Goal: Task Accomplishment & Management: Manage account settings

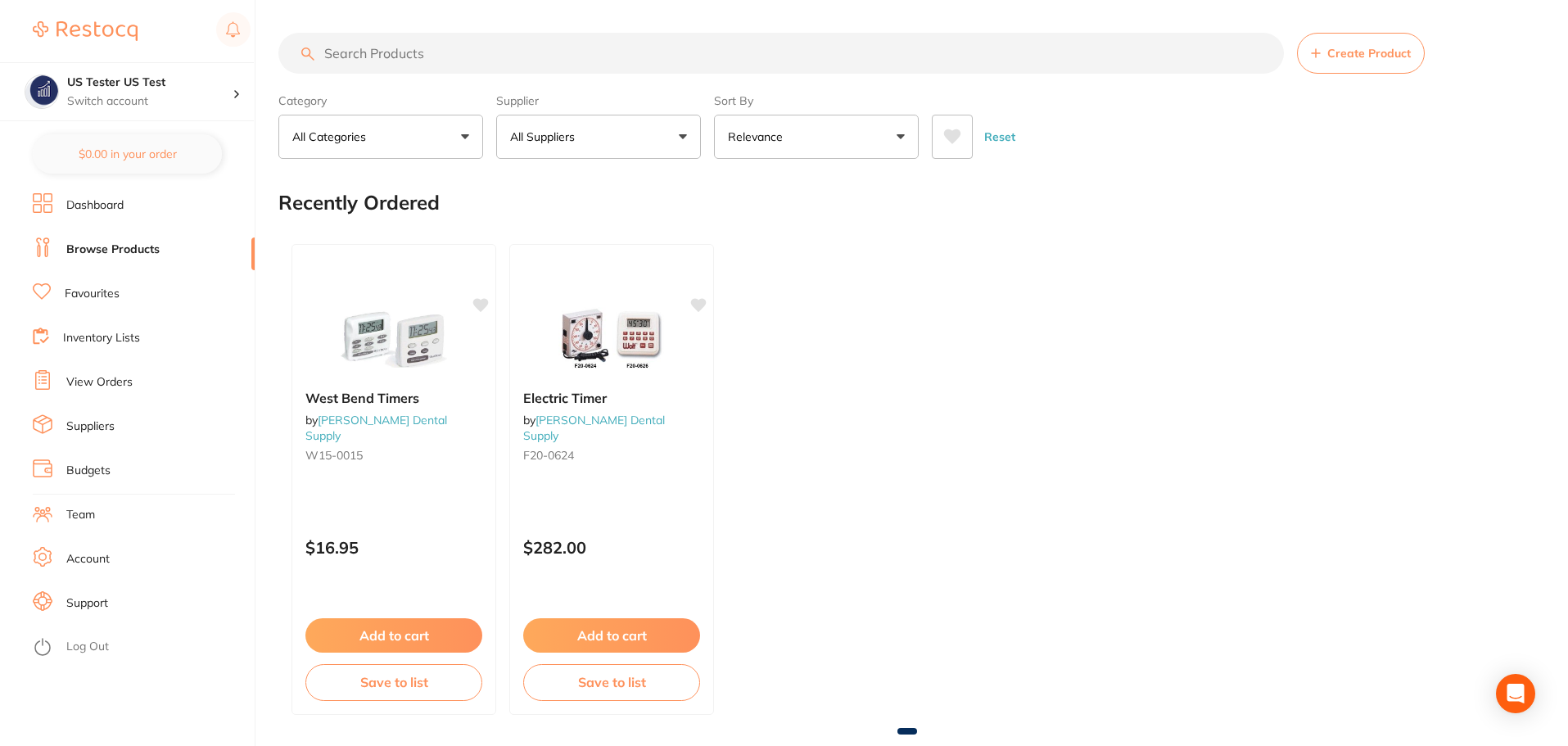
click at [95, 642] on link "Log Out" at bounding box center [87, 646] width 43 height 16
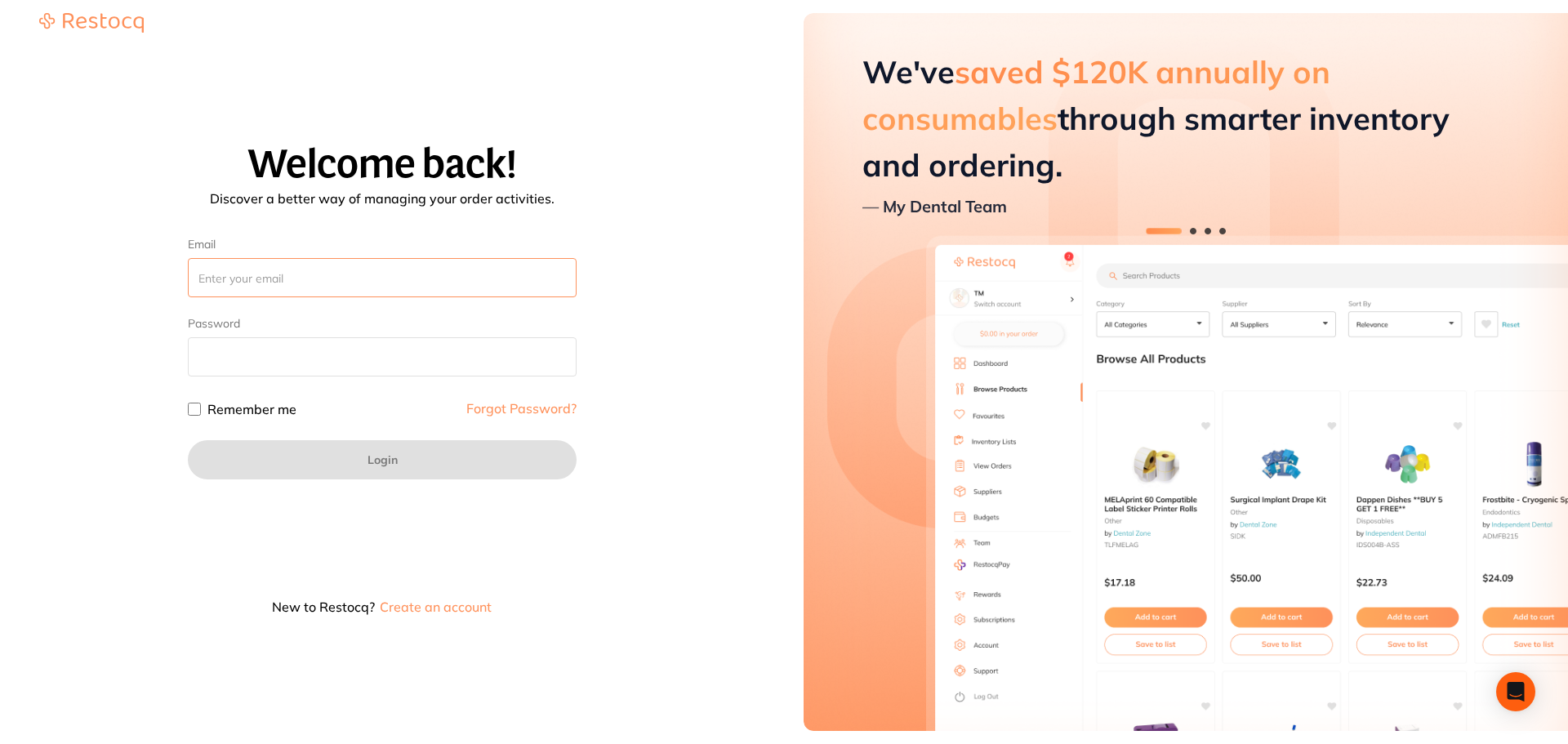
click at [389, 288] on input "Email" at bounding box center [382, 278] width 389 height 40
paste input "amal.krishna+4@terrificminds.com"
type input "amal.krishna+4@terrificminds.com"
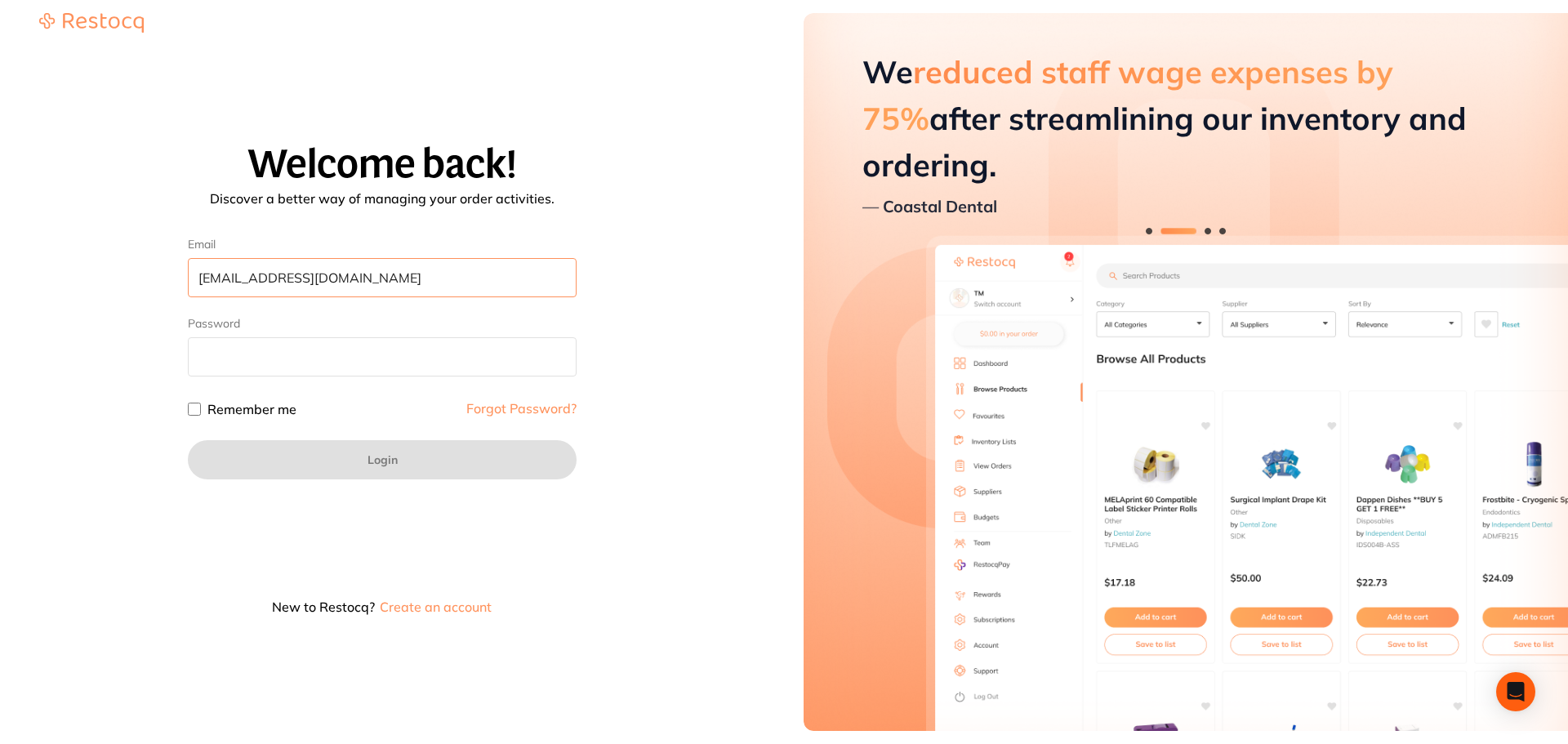
click at [224, 268] on input "amal.krishna+4@terrificminds.com" at bounding box center [382, 278] width 389 height 40
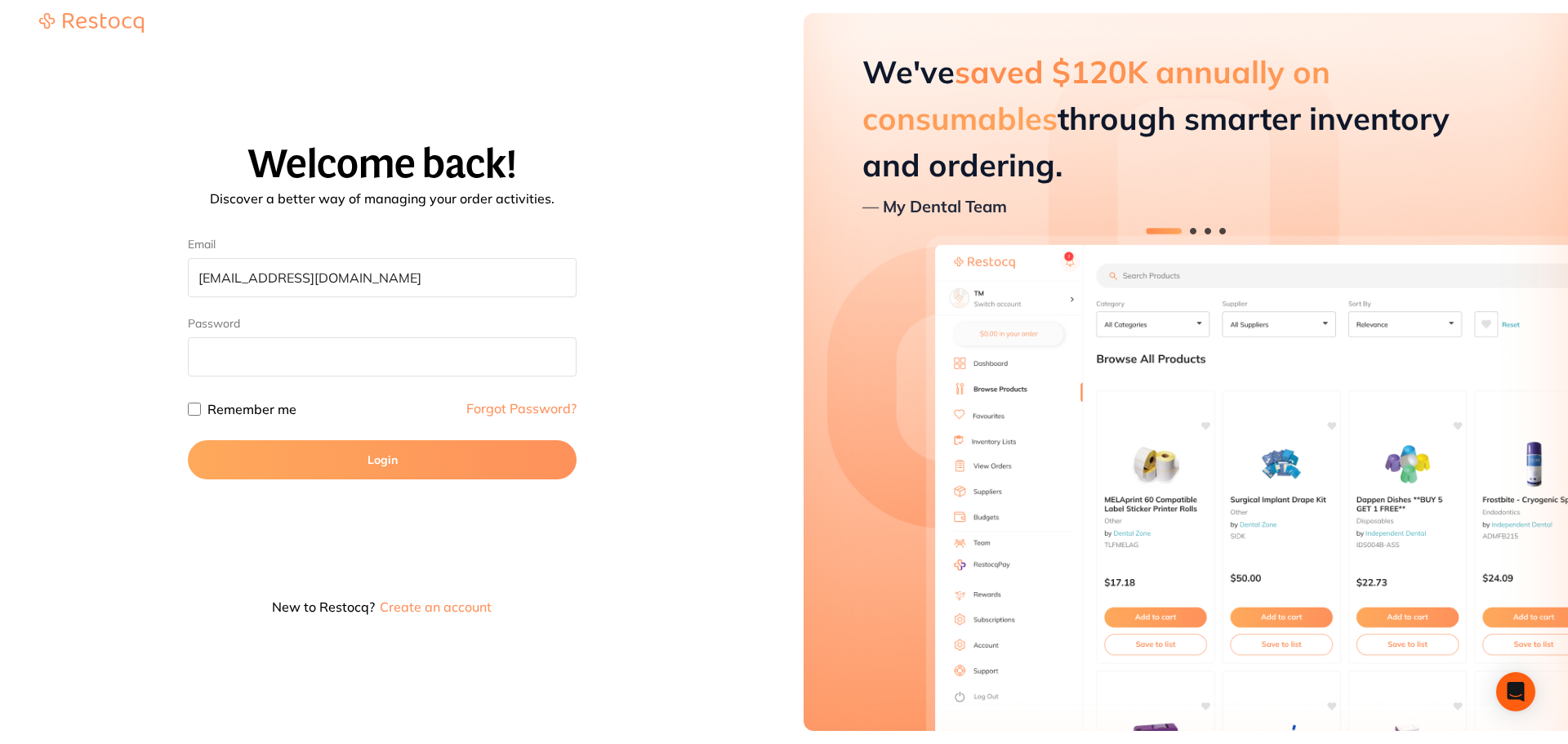
click at [399, 469] on button "Login" at bounding box center [382, 460] width 389 height 40
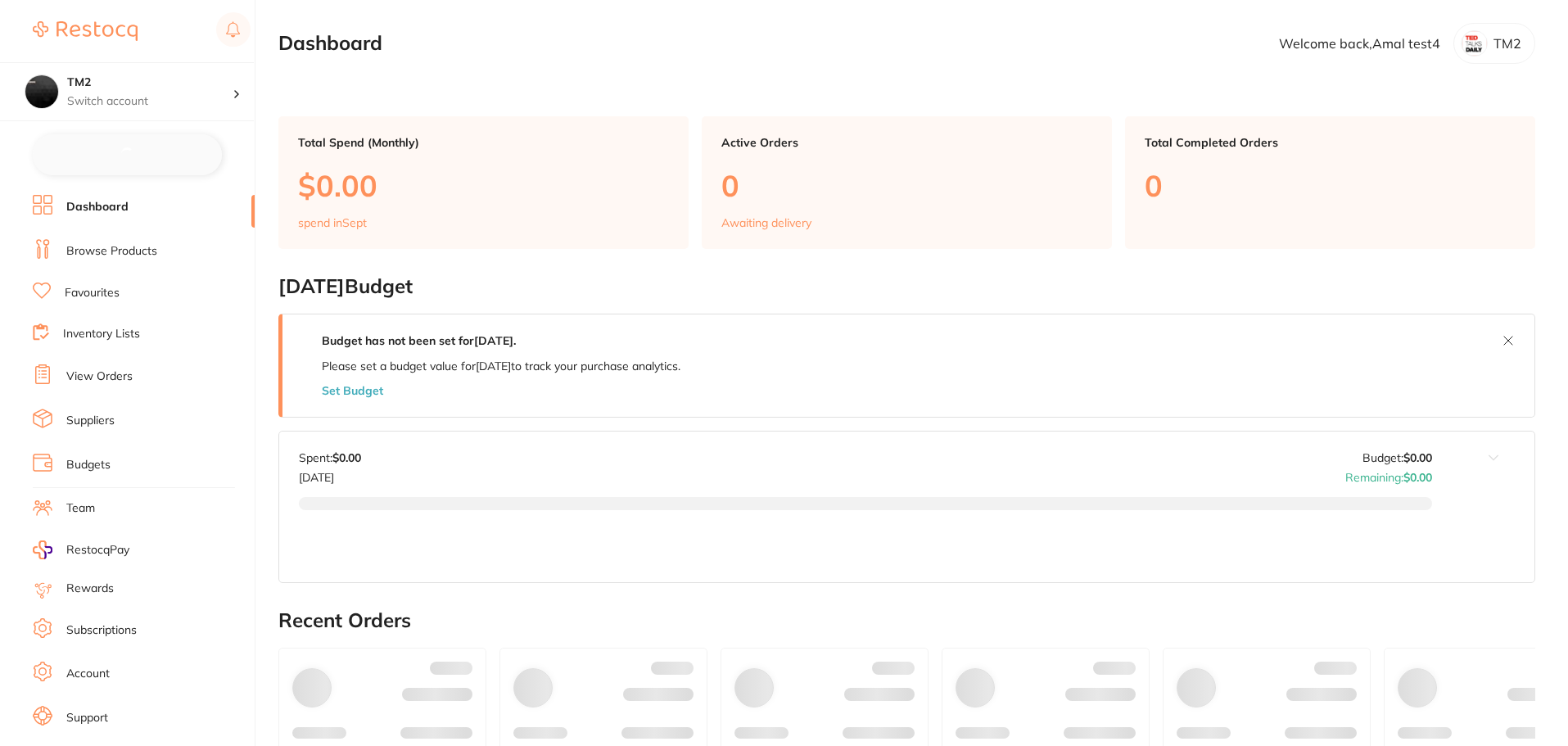
checkbox input "false"
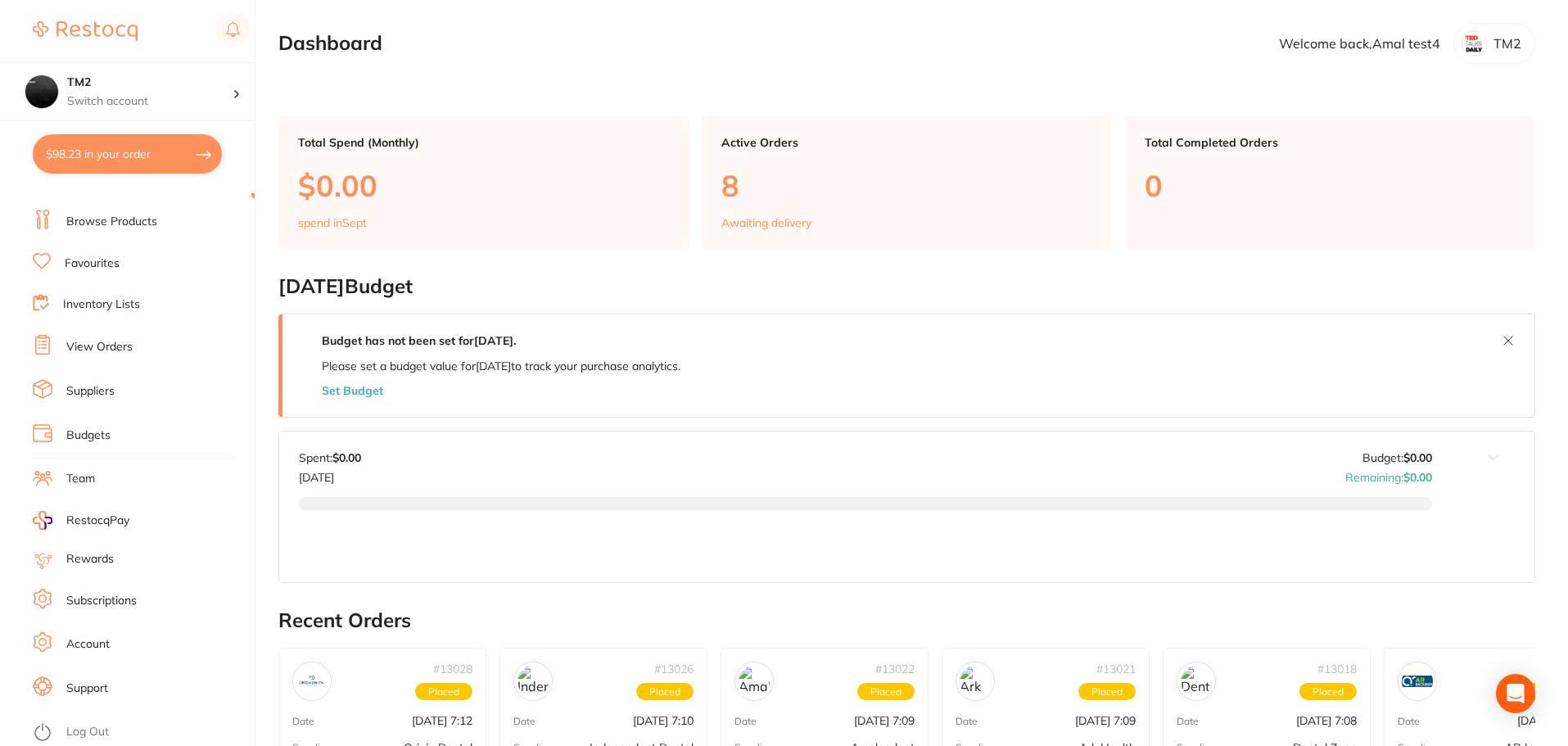
click at [98, 605] on link "Subscriptions" at bounding box center [101, 601] width 71 height 16
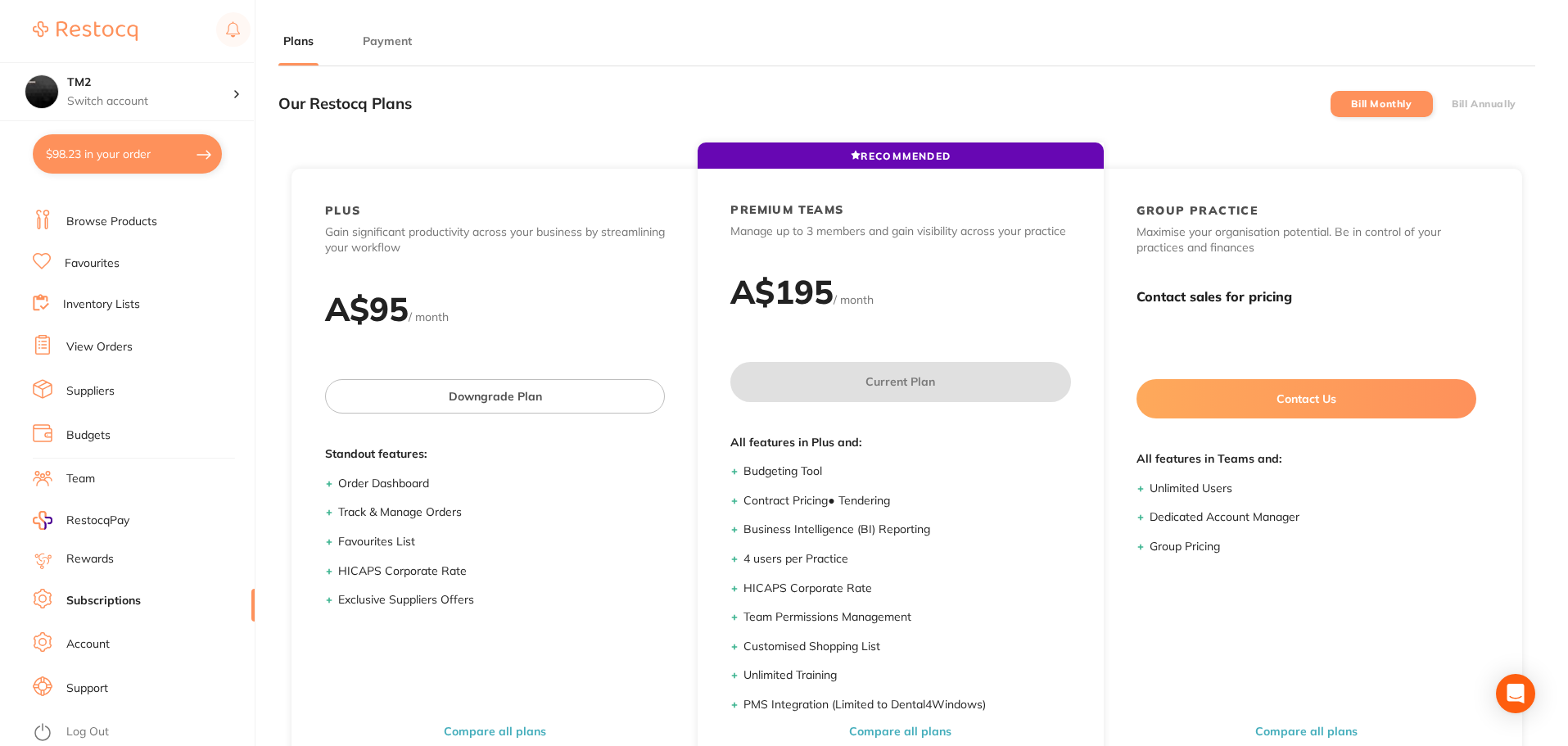
click at [1504, 92] on li "Bill Annually" at bounding box center [1484, 104] width 102 height 26
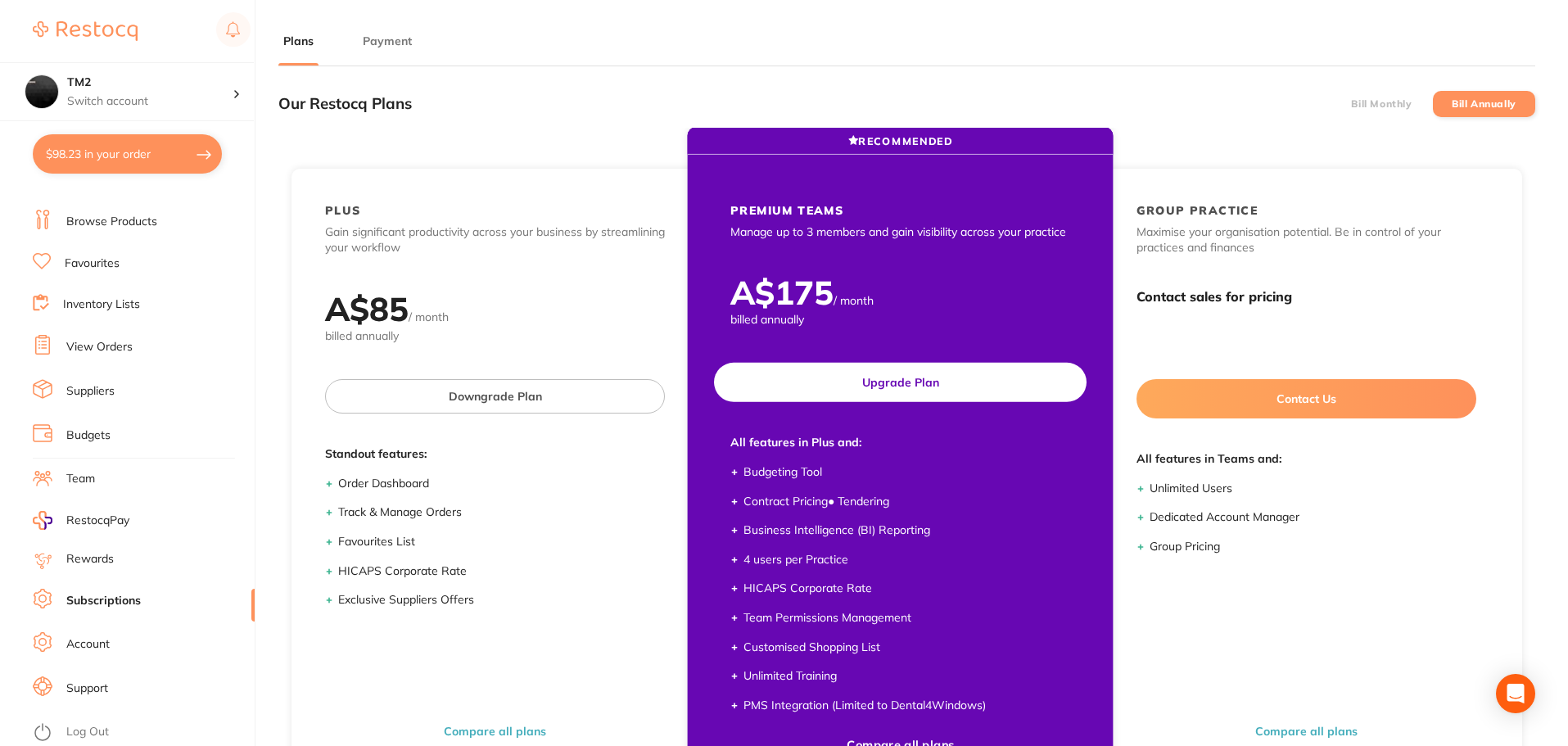
click at [818, 395] on button "Upgrade Plan" at bounding box center [900, 382] width 372 height 40
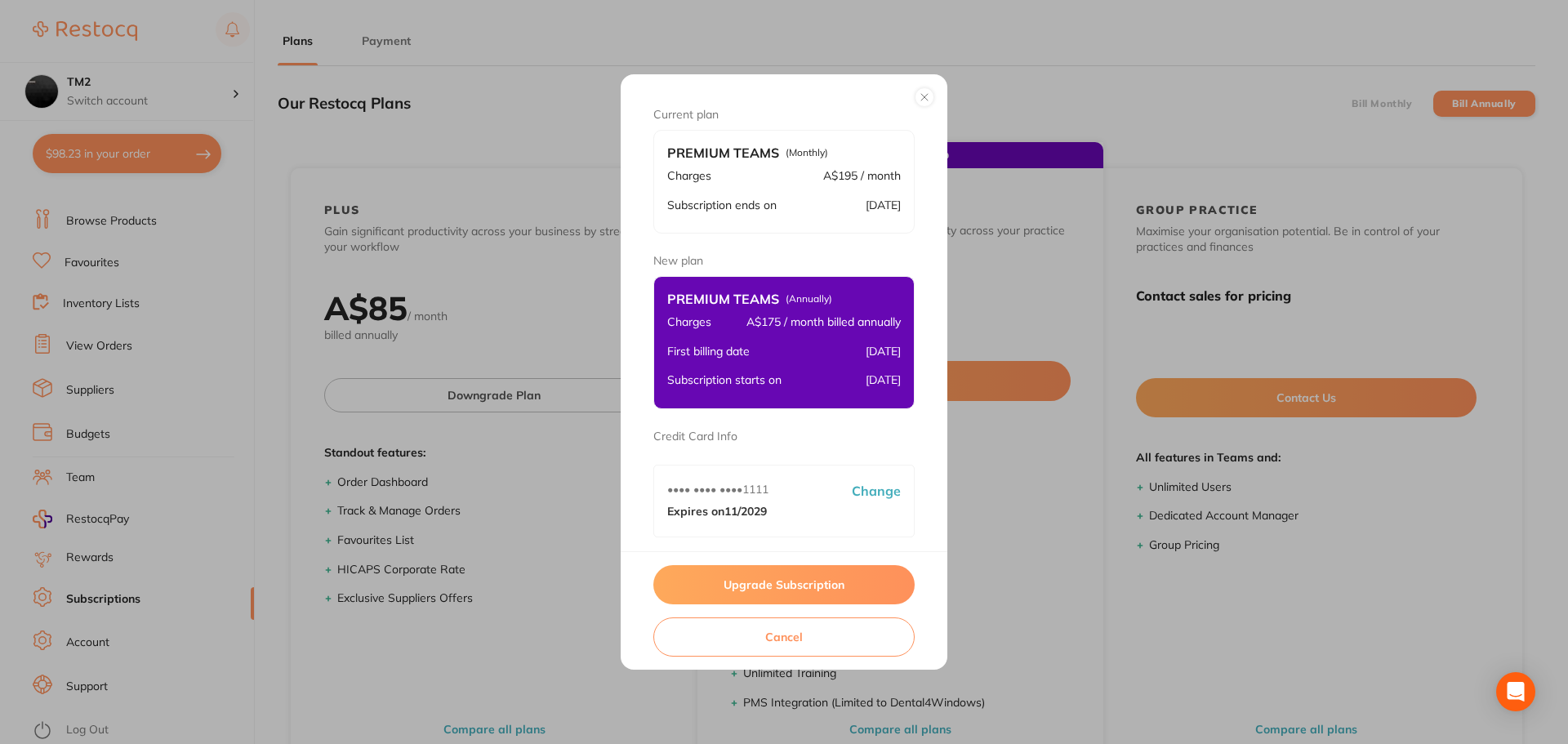
click at [819, 590] on button "Upgrade Subscription" at bounding box center [783, 585] width 261 height 40
